Goal: Find specific page/section: Find specific page/section

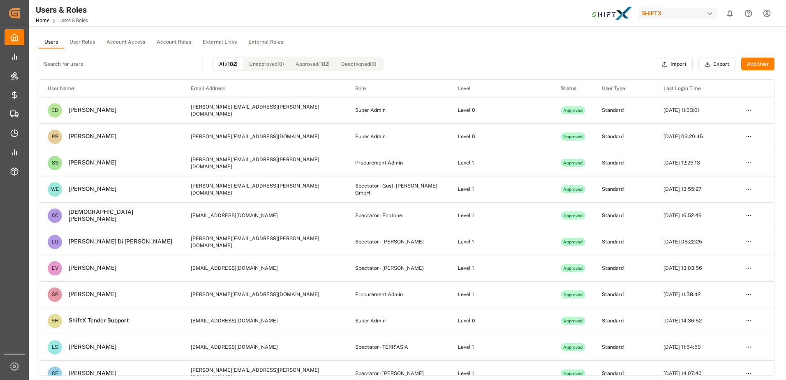
click at [87, 40] on button "User Roles" at bounding box center [82, 42] width 37 height 12
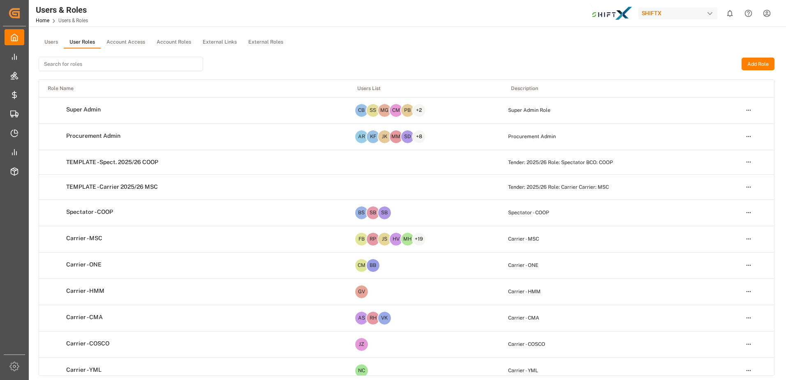
click at [377, 48] on div "Users User Roles Account Access Account Roles External Links External Roles" at bounding box center [407, 42] width 736 height 12
click at [495, 54] on div "Add Role" at bounding box center [407, 63] width 736 height 31
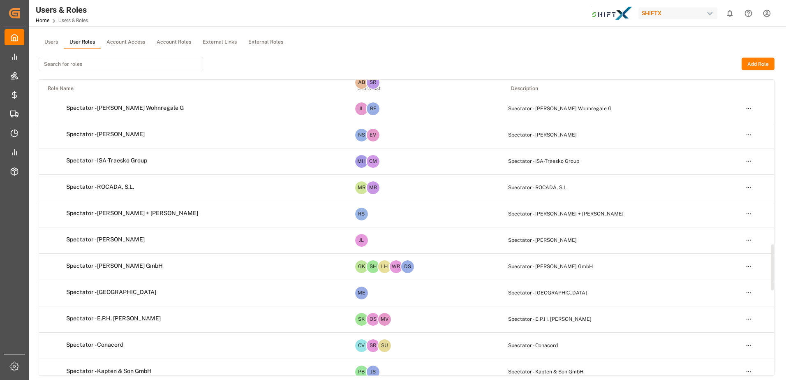
scroll to position [1051, 0]
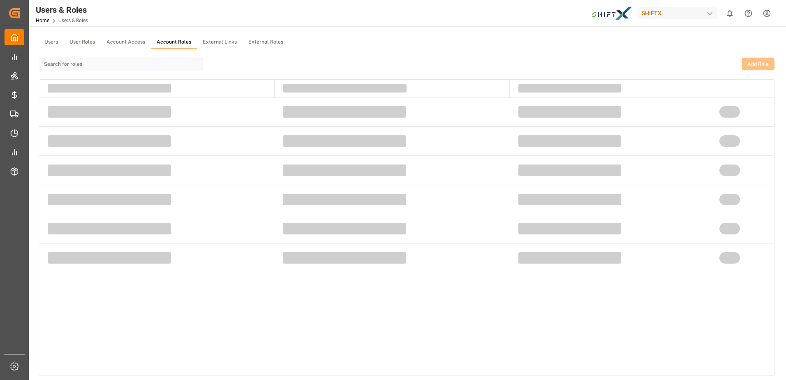
click at [161, 40] on button "Account Roles" at bounding box center [174, 42] width 46 height 12
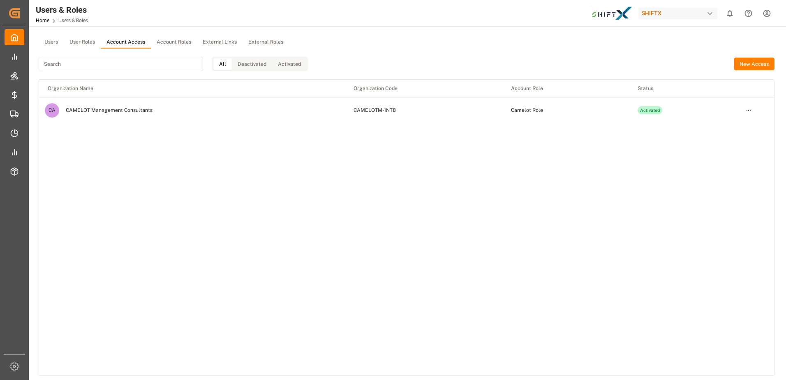
click at [128, 39] on button "Account Access" at bounding box center [126, 42] width 50 height 12
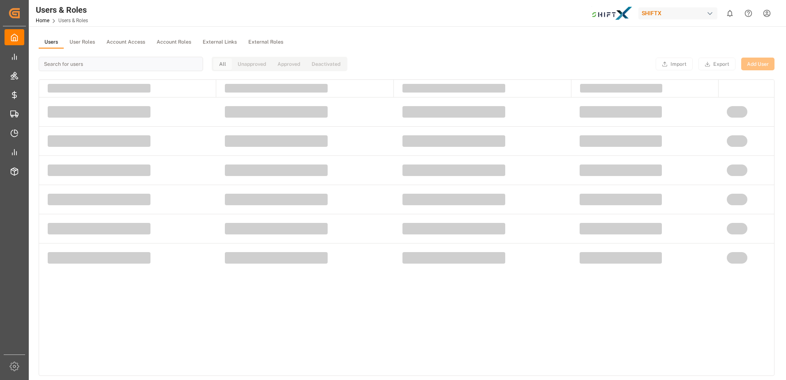
click at [46, 40] on button "Users" at bounding box center [51, 42] width 25 height 12
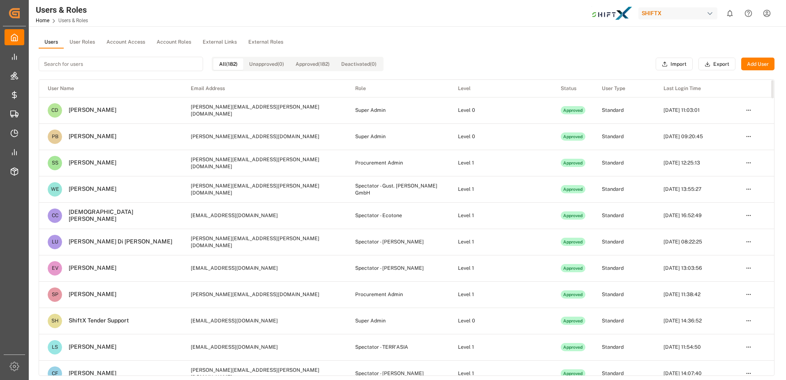
click at [82, 41] on button "User Roles" at bounding box center [82, 42] width 37 height 12
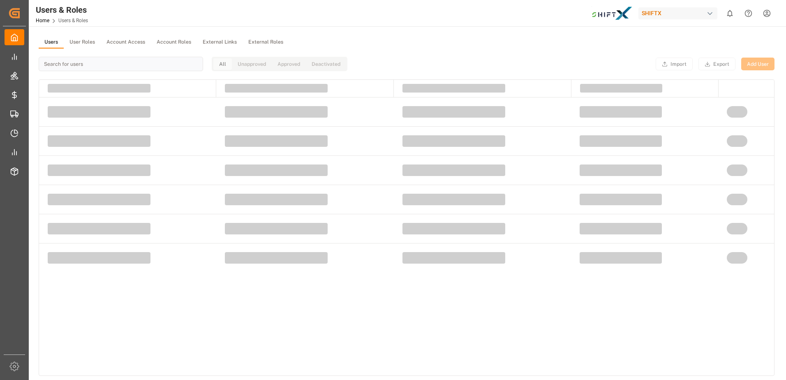
click at [51, 41] on button "Users" at bounding box center [51, 42] width 25 height 12
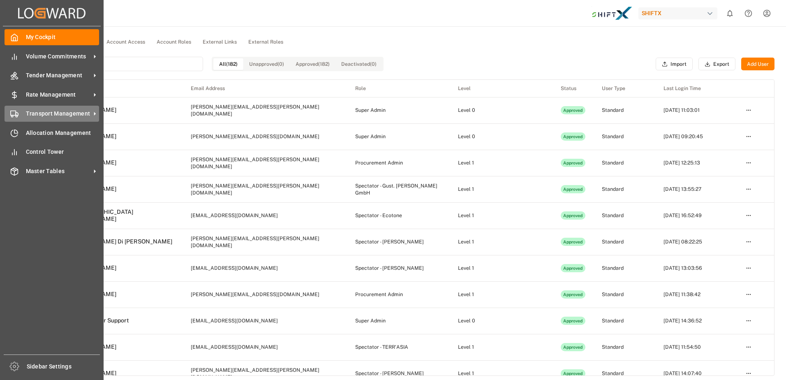
click at [64, 116] on span "Transport Management" at bounding box center [58, 113] width 65 height 9
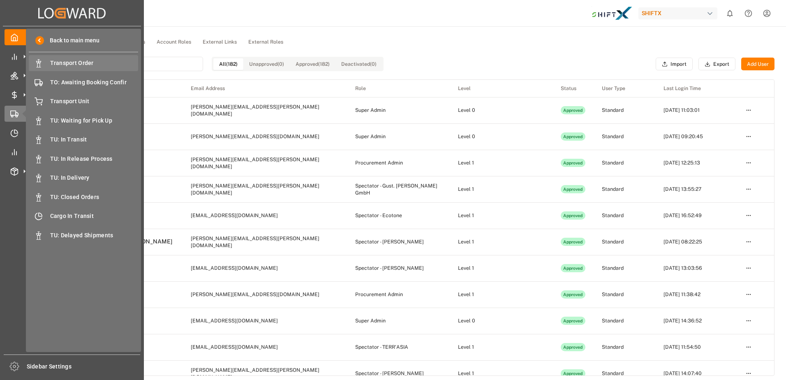
click at [100, 60] on span "Transport Order" at bounding box center [94, 63] width 88 height 9
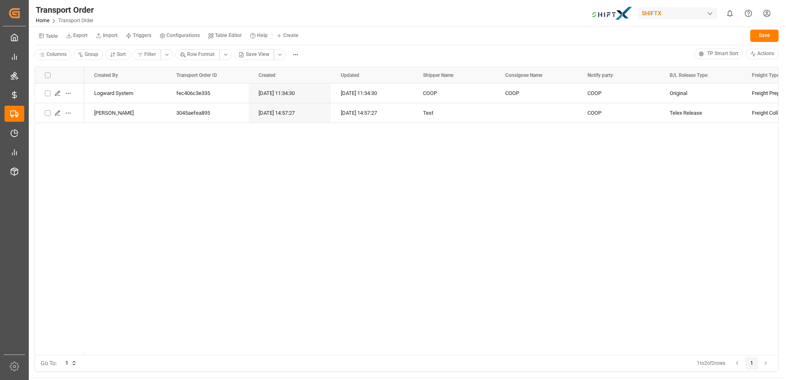
click at [529, 283] on div "Logward System fec406c3e335 [DATE] 11:34:30 [DATE] 11:34:30 COOP COOP COOP Orig…" at bounding box center [431, 218] width 694 height 271
